Goal: Task Accomplishment & Management: Use online tool/utility

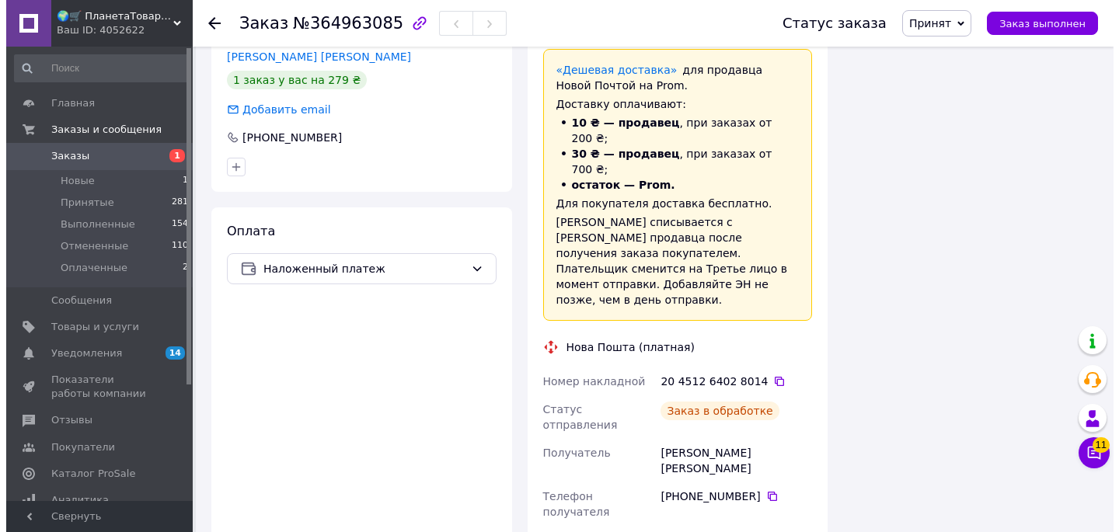
scroll to position [461, 0]
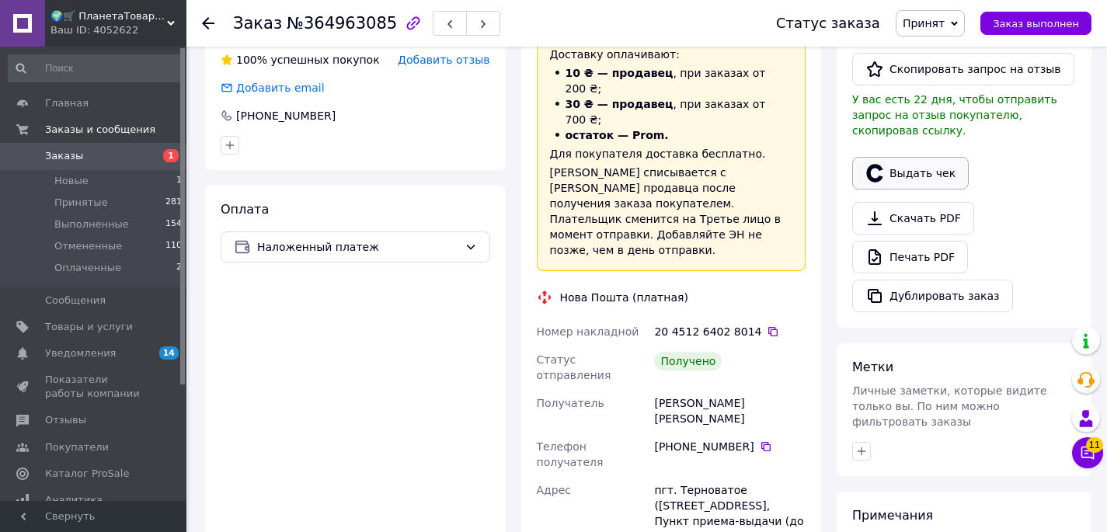
click at [908, 157] on button "Выдать чек" at bounding box center [910, 173] width 117 height 33
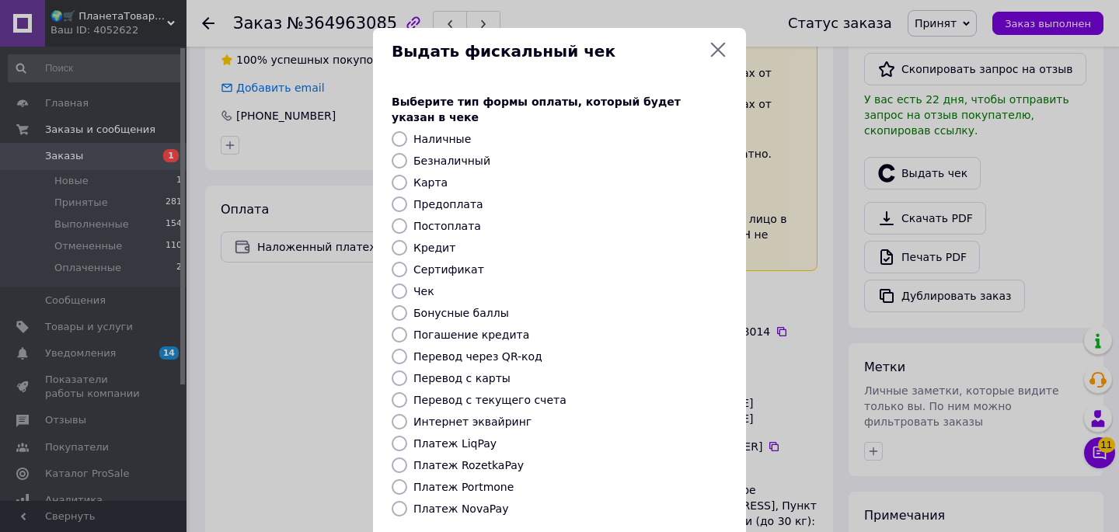
click at [452, 155] on label "Безналичный" at bounding box center [451, 161] width 77 height 12
click at [407, 153] on input "Безналичный" at bounding box center [400, 161] width 16 height 16
radio input "true"
click at [632, 175] on div "Карта" at bounding box center [570, 183] width 320 height 16
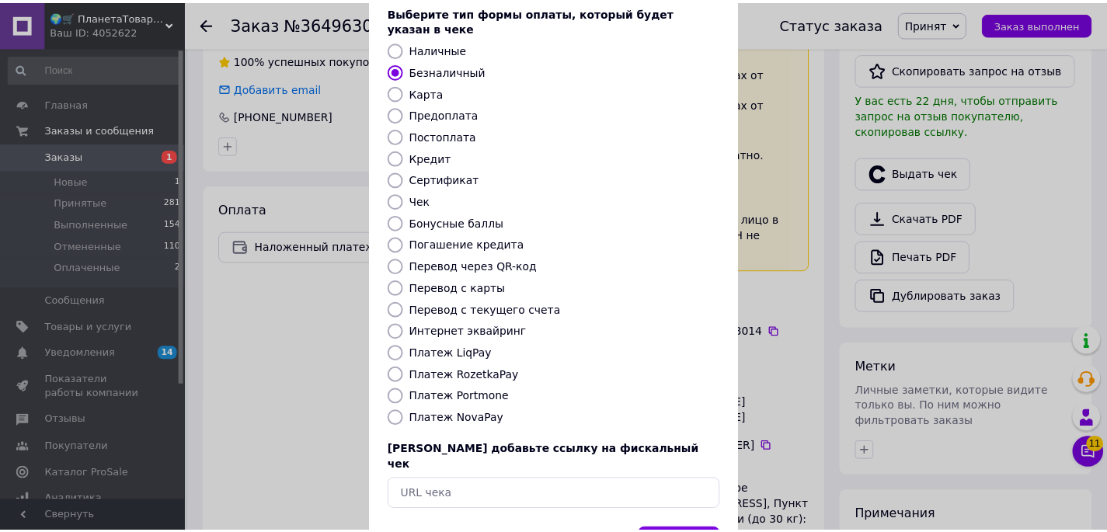
scroll to position [91, 0]
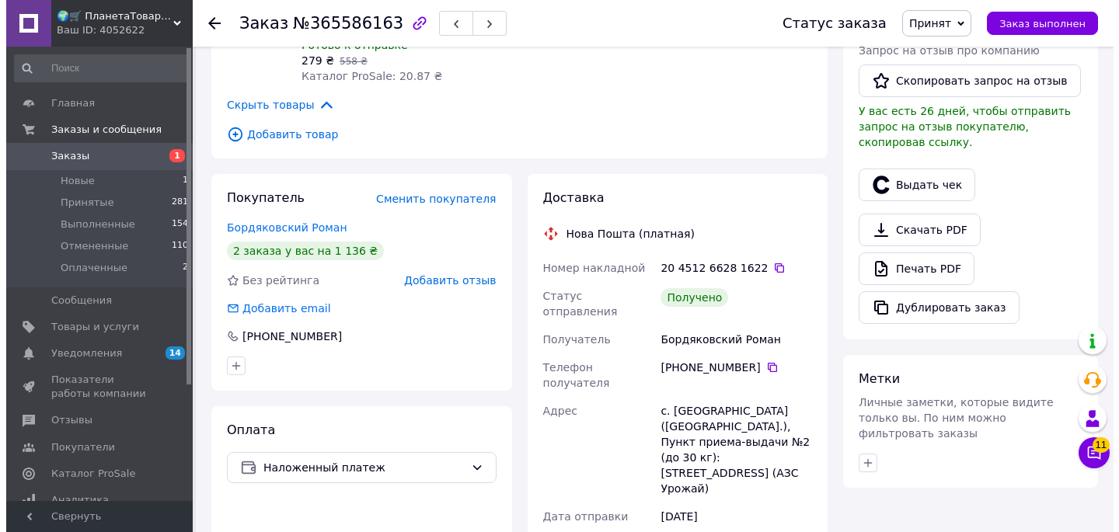
scroll to position [691, 0]
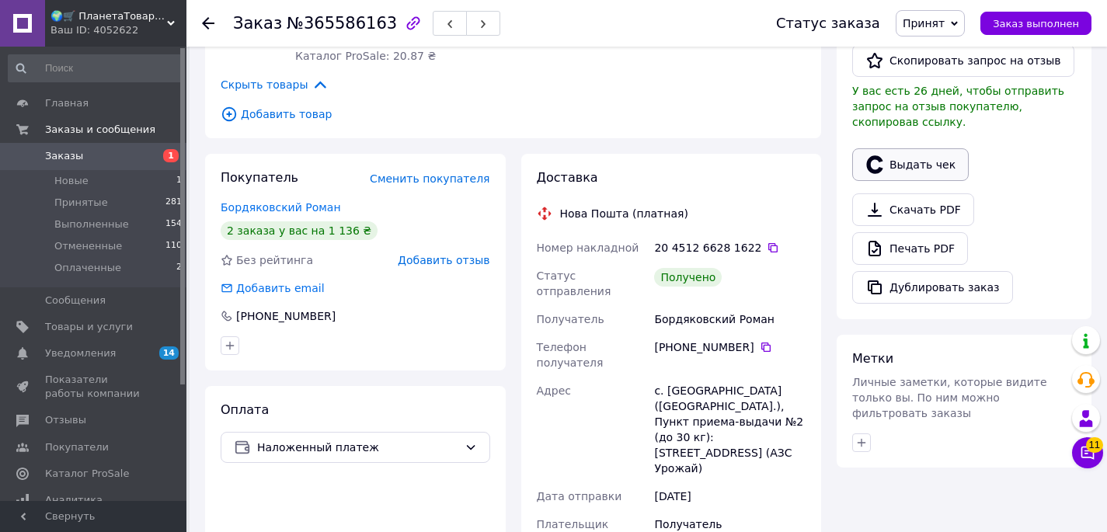
click at [903, 148] on button "Выдать чек" at bounding box center [910, 164] width 117 height 33
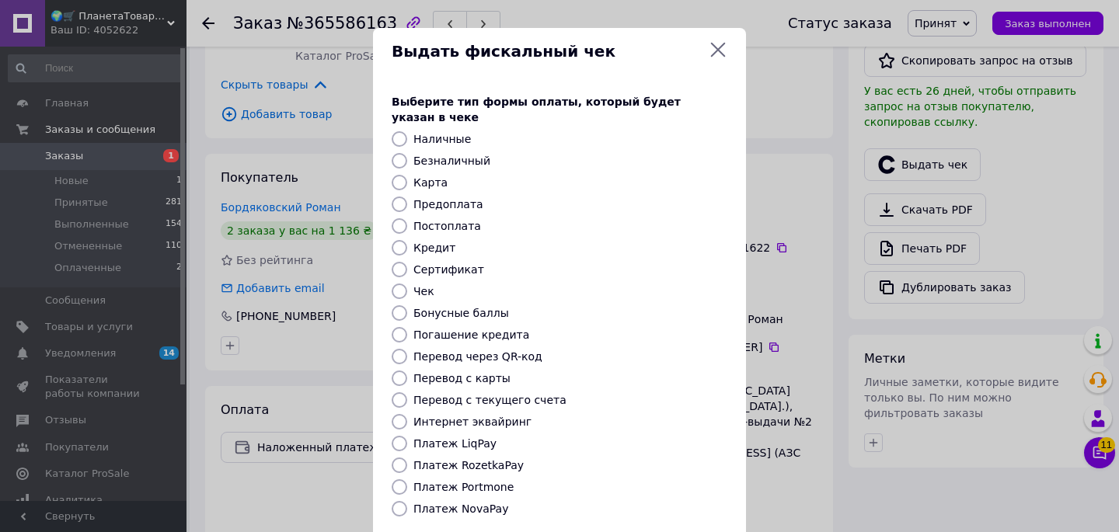
click at [444, 155] on label "Безналичный" at bounding box center [451, 161] width 77 height 12
click at [407, 153] on input "Безналичный" at bounding box center [400, 161] width 16 height 16
radio input "true"
click at [696, 197] on div "Предоплата" at bounding box center [570, 205] width 320 height 16
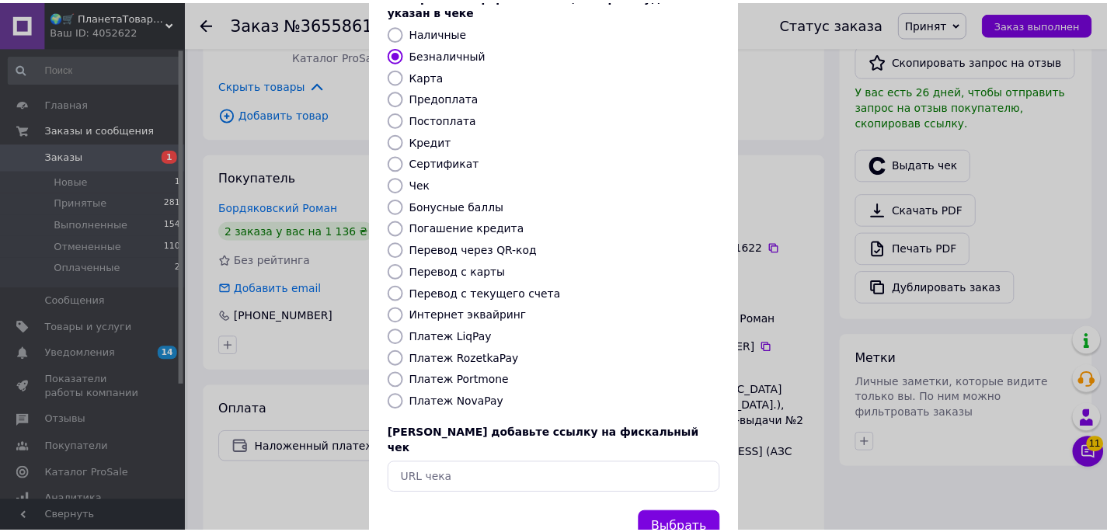
scroll to position [109, 0]
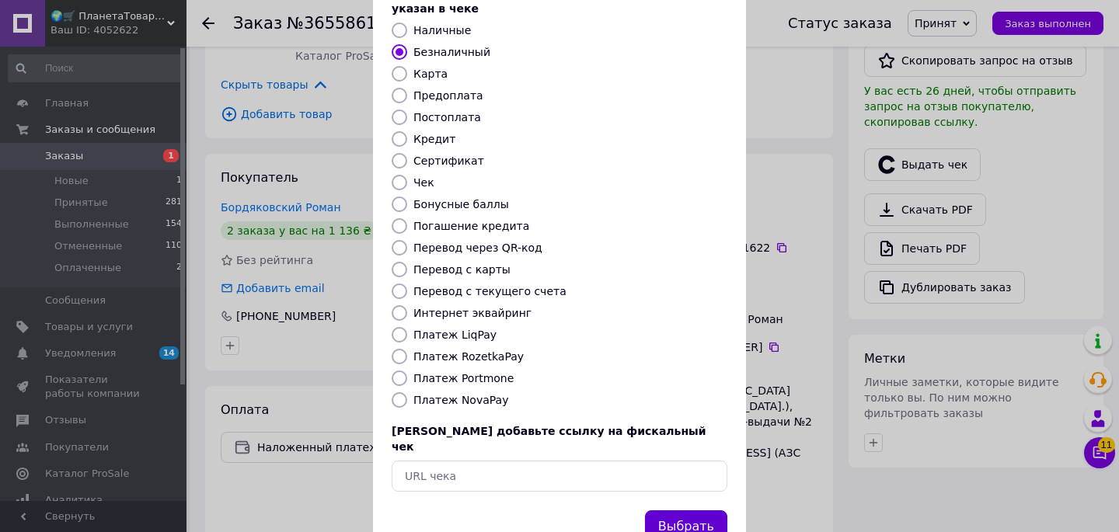
click at [682, 510] on button "Выбрать" at bounding box center [686, 526] width 82 height 33
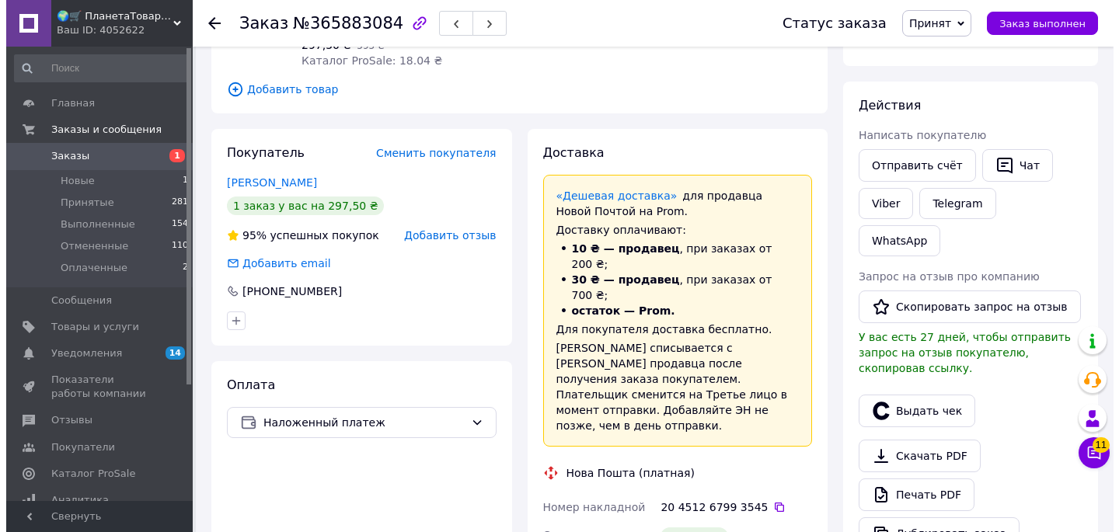
scroll to position [263, 0]
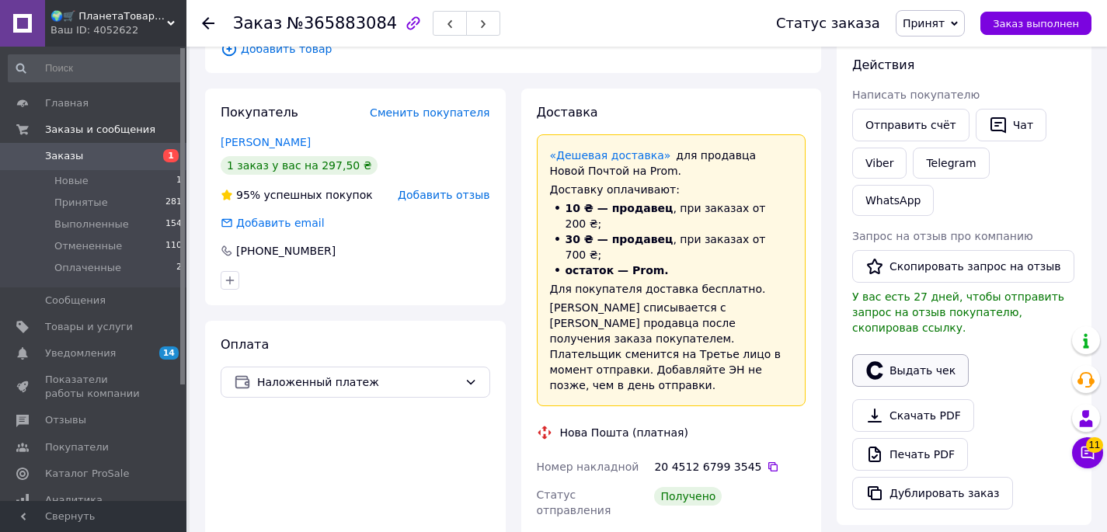
click at [914, 354] on button "Выдать чек" at bounding box center [910, 370] width 117 height 33
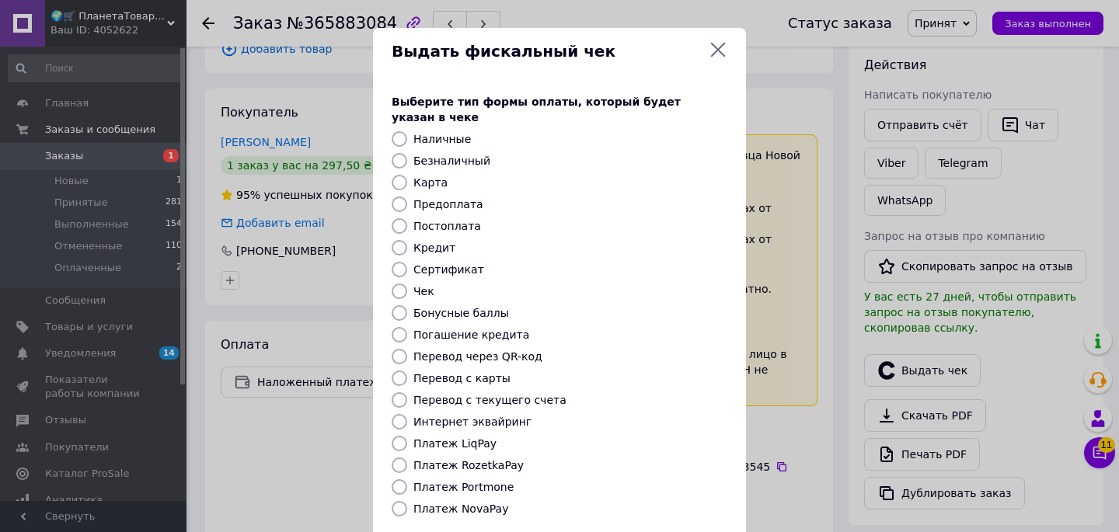
click at [426, 153] on div "Безналичный" at bounding box center [570, 161] width 320 height 16
click at [425, 155] on label "Безналичный" at bounding box center [451, 161] width 77 height 12
click at [407, 153] on input "Безналичный" at bounding box center [400, 161] width 16 height 16
radio input "true"
click at [634, 175] on div "Карта" at bounding box center [570, 183] width 320 height 16
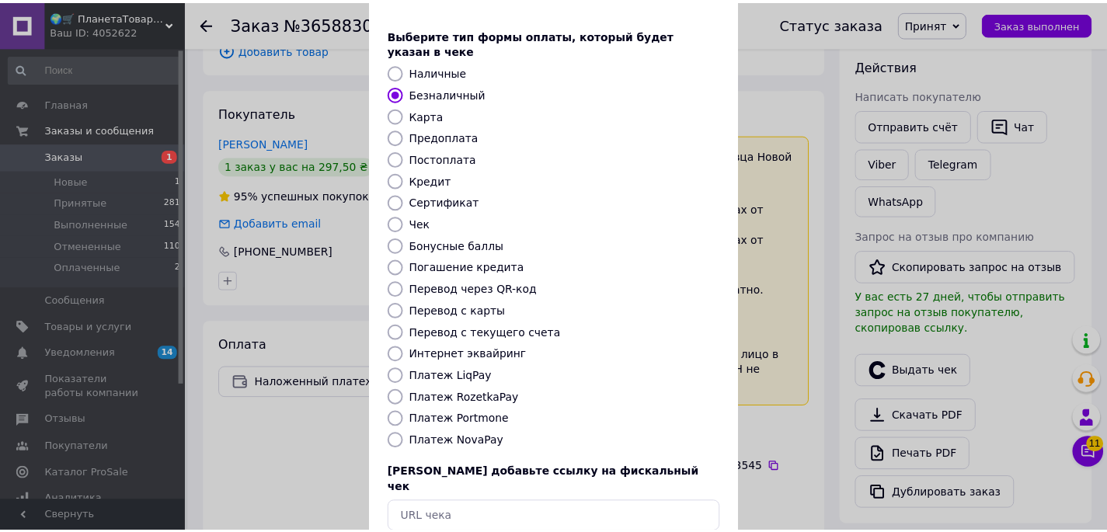
scroll to position [76, 0]
